Goal: Task Accomplishment & Management: Use online tool/utility

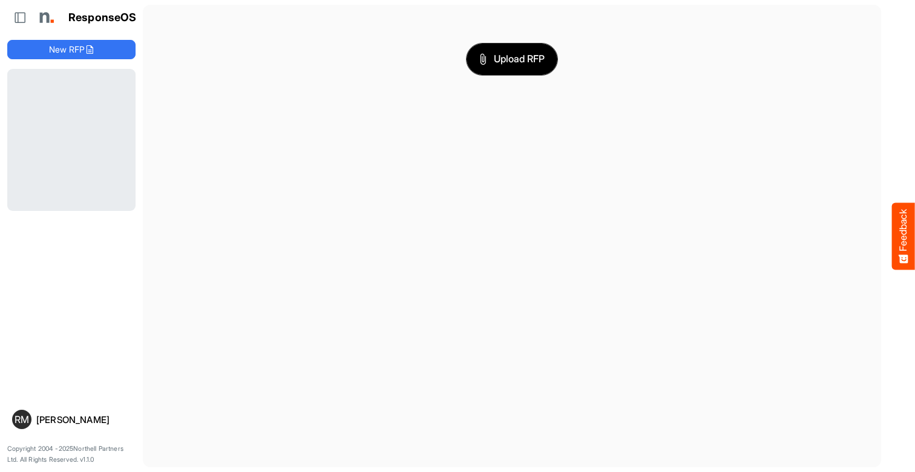
click at [512, 59] on span "Upload RFP" at bounding box center [511, 59] width 65 height 16
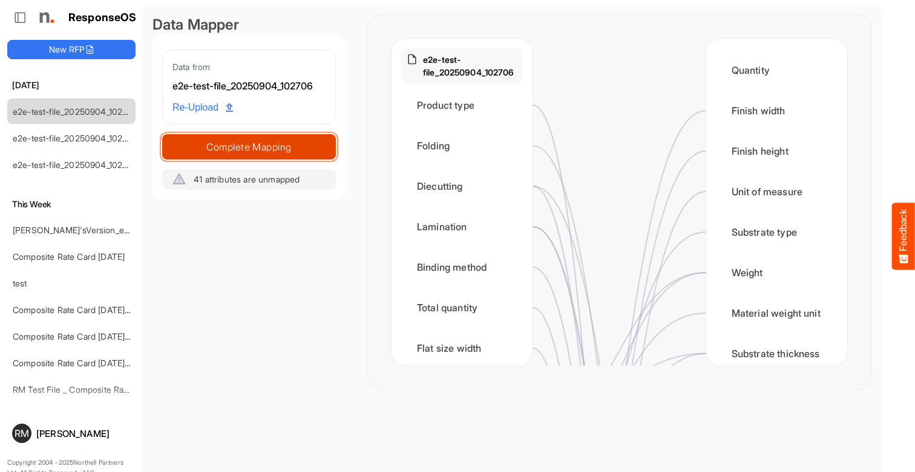
click at [249, 146] on span "Complete Mapping" at bounding box center [249, 147] width 172 height 17
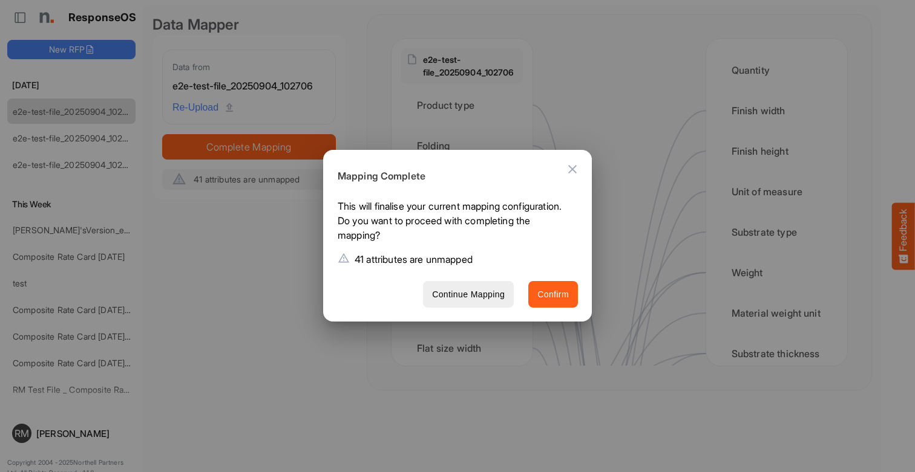
click at [553, 295] on span "Confirm" at bounding box center [552, 294] width 31 height 15
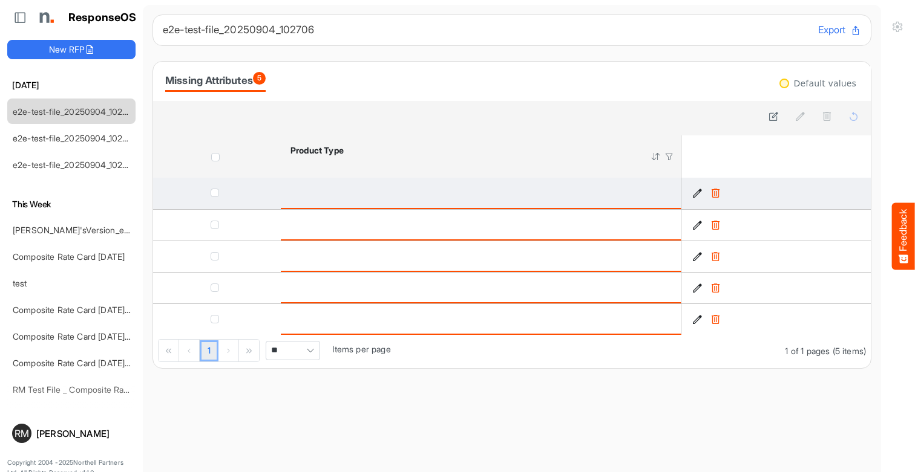
click at [217, 192] on span "checkbox" at bounding box center [215, 193] width 8 height 8
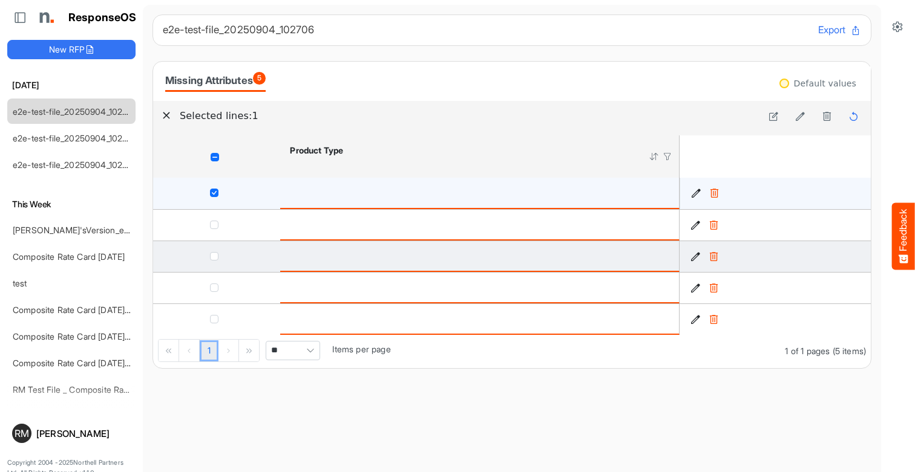
click at [217, 224] on span "checkbox" at bounding box center [214, 225] width 8 height 8
click at [217, 256] on span "checkbox" at bounding box center [214, 256] width 8 height 8
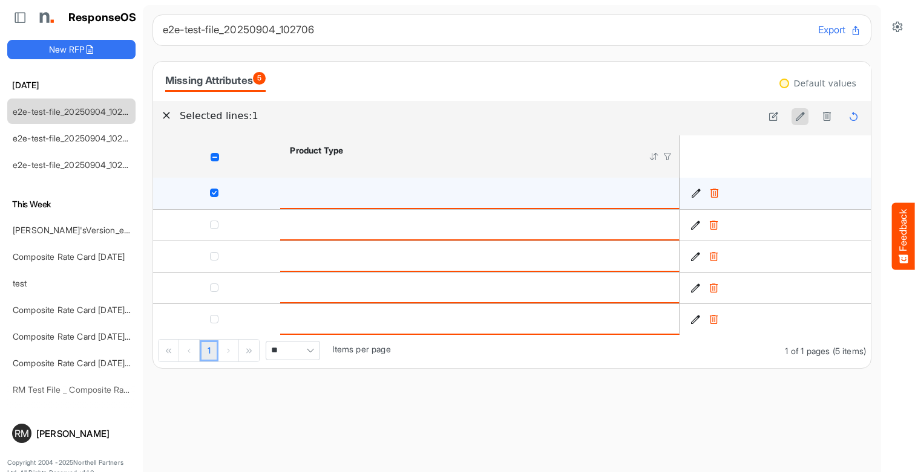
click at [800, 117] on icon at bounding box center [800, 116] width 10 height 10
